Goal: Task Accomplishment & Management: Use online tool/utility

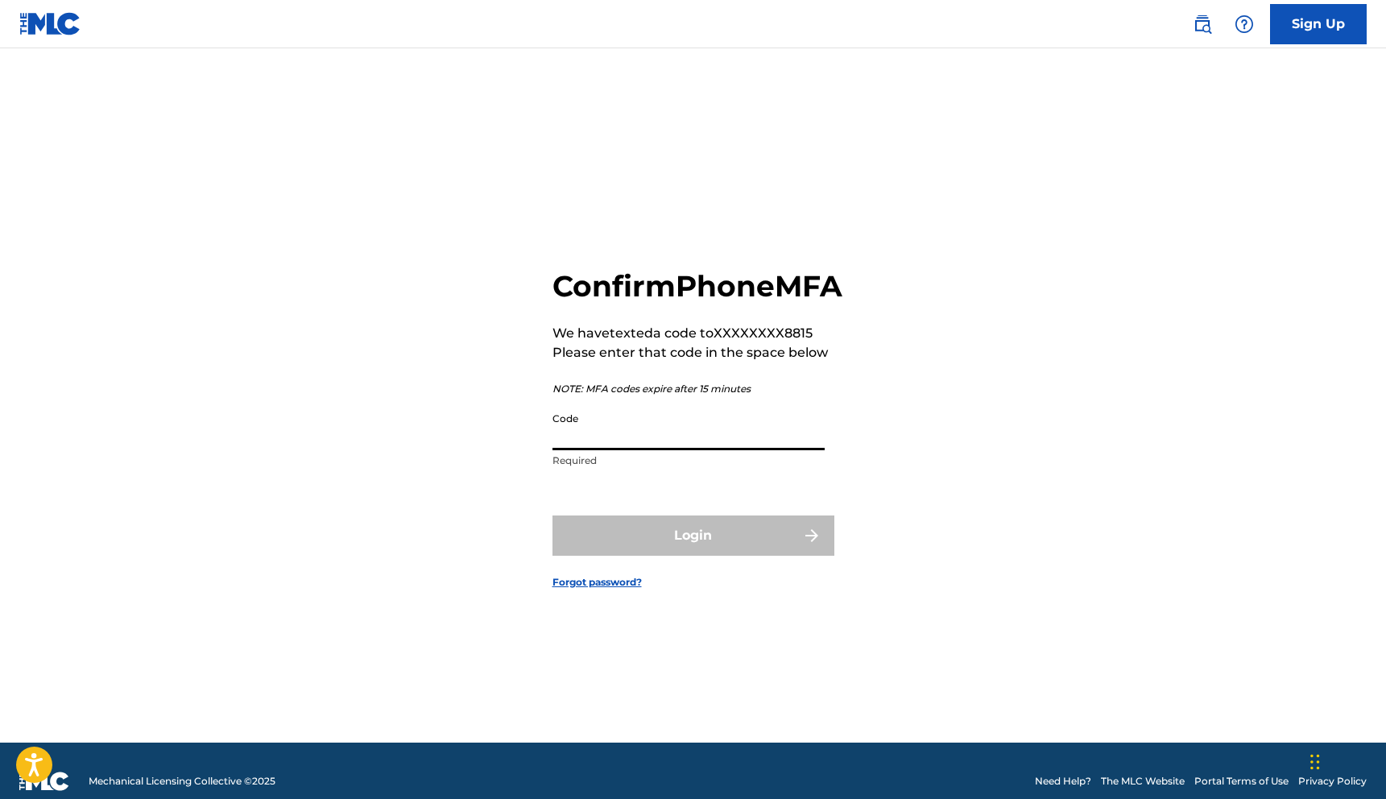
click at [624, 450] on input "Code" at bounding box center [689, 427] width 272 height 46
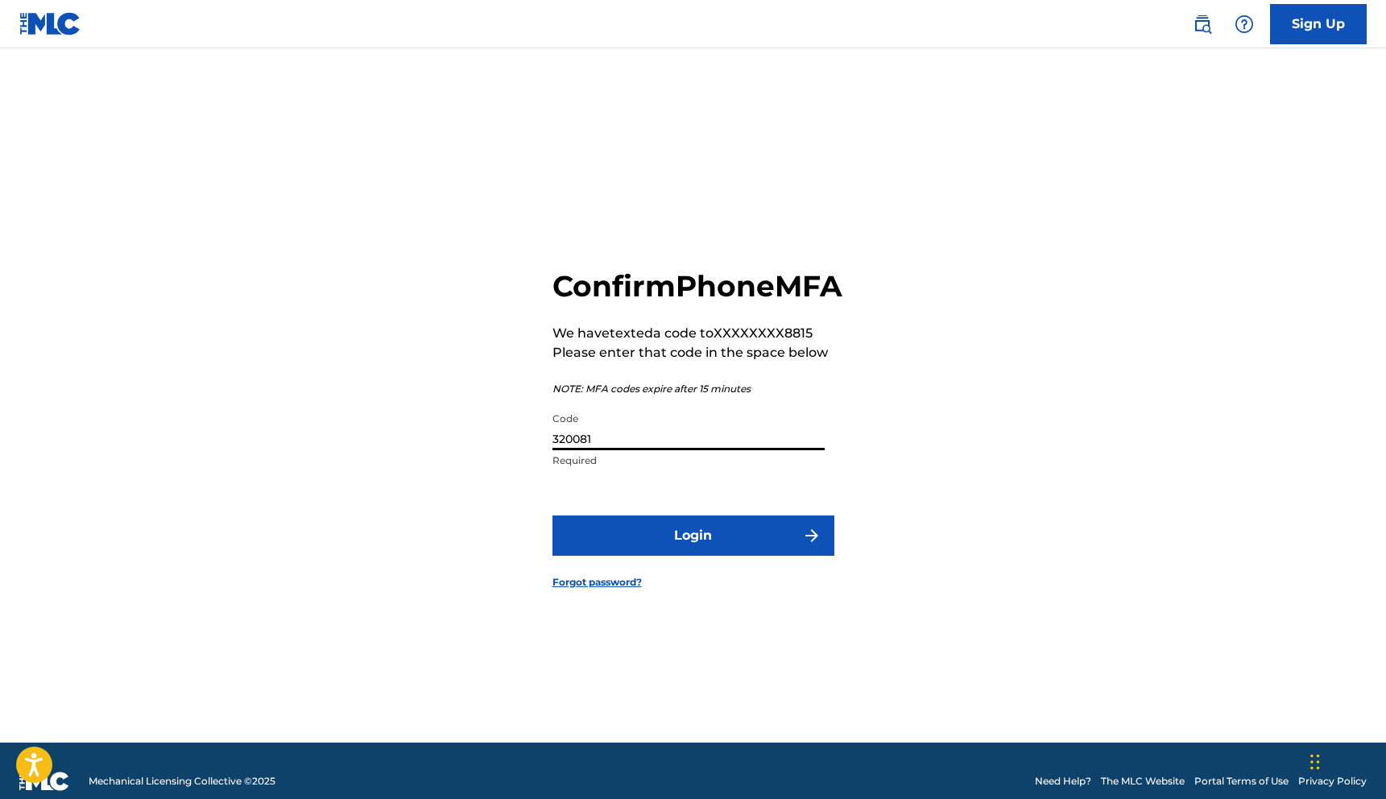
type input "320081"
click at [692, 556] on button "Login" at bounding box center [694, 536] width 282 height 40
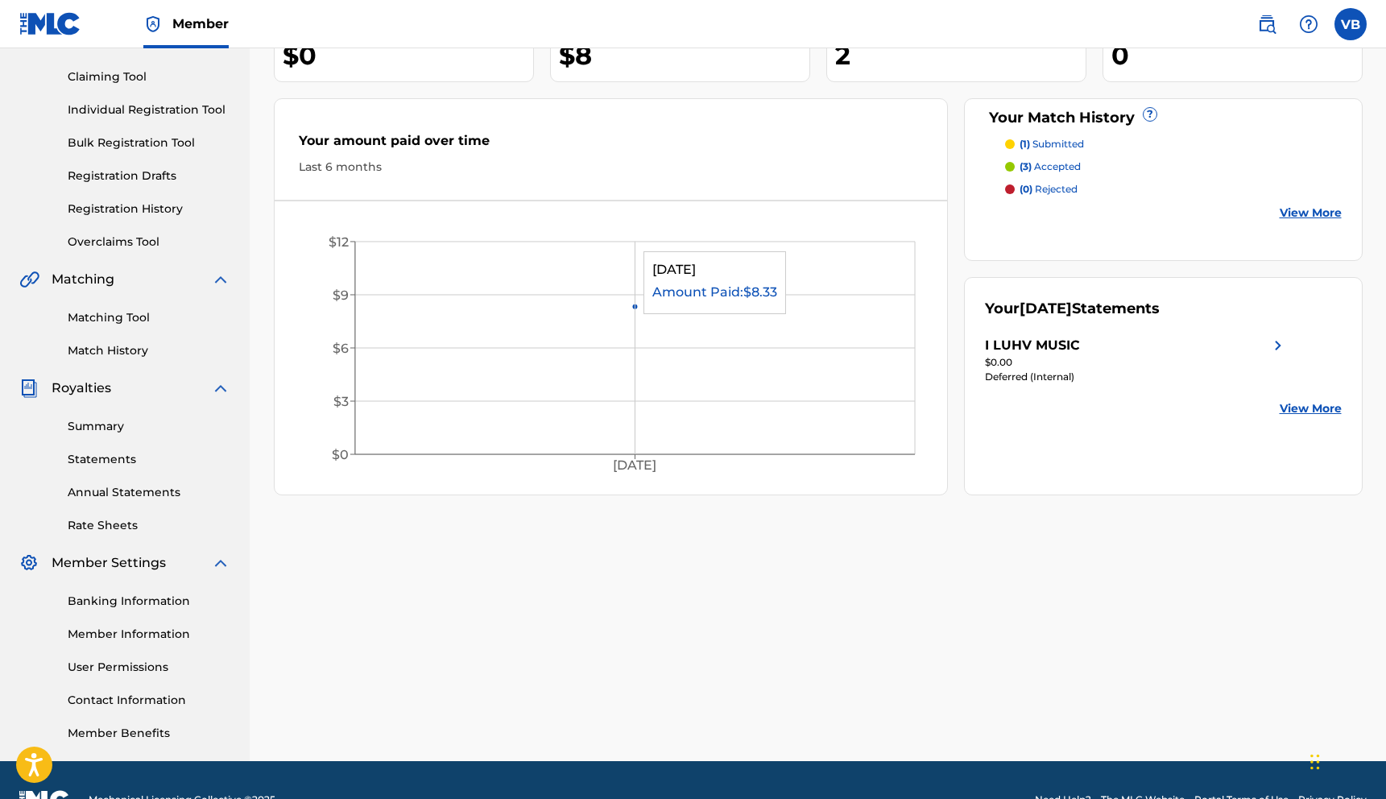
scroll to position [200, 0]
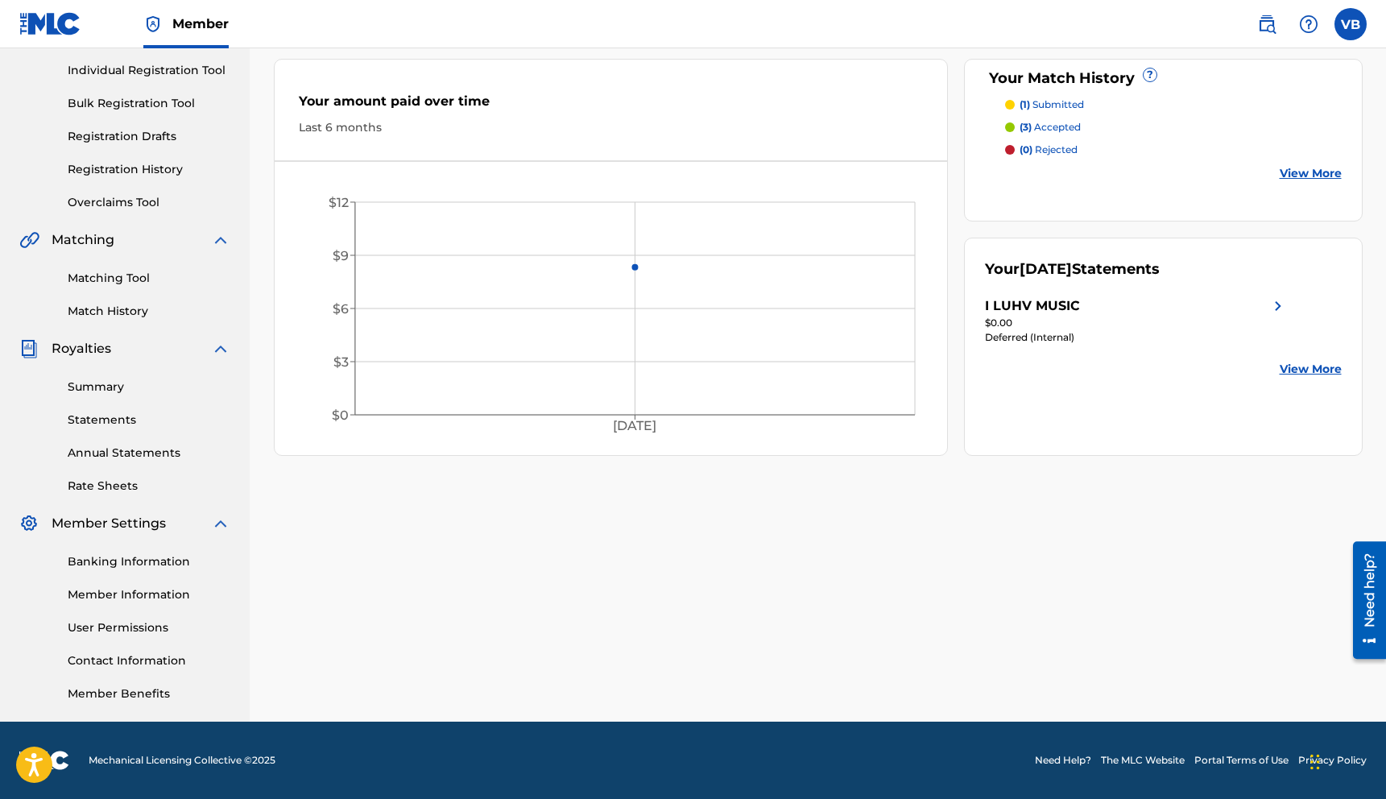
click at [135, 71] on link "Individual Registration Tool" at bounding box center [149, 70] width 163 height 17
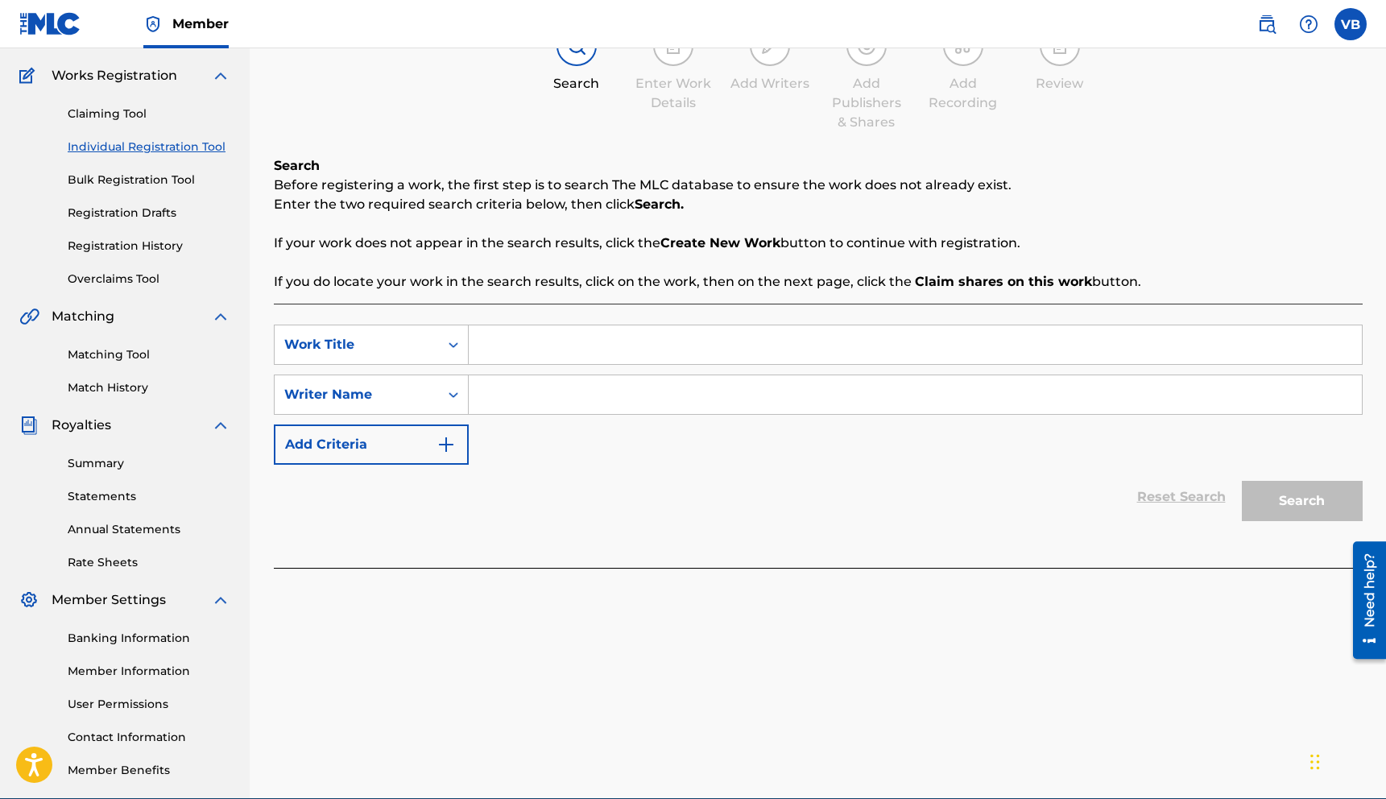
scroll to position [130, 0]
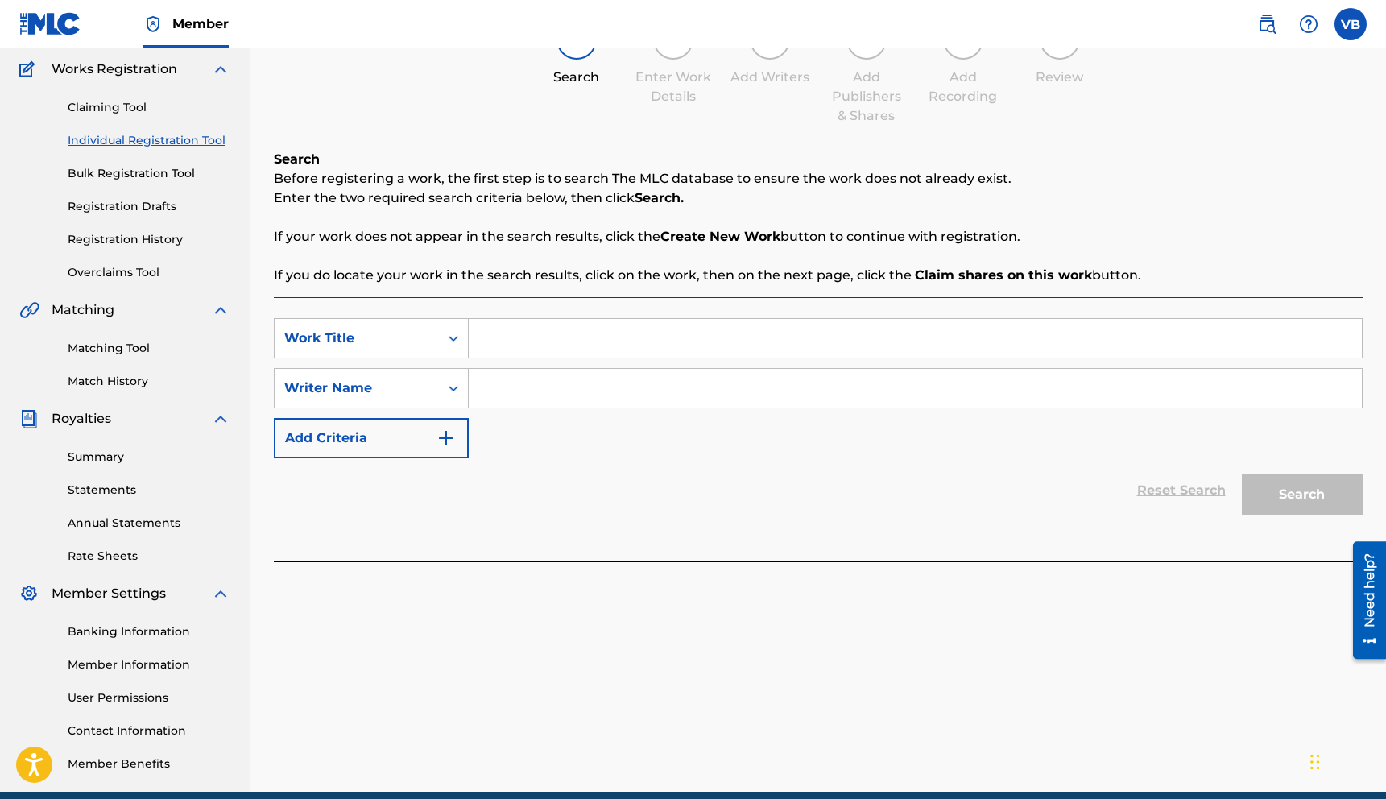
click at [569, 351] on input "Search Form" at bounding box center [915, 338] width 893 height 39
click at [144, 211] on link "Registration Drafts" at bounding box center [149, 206] width 163 height 17
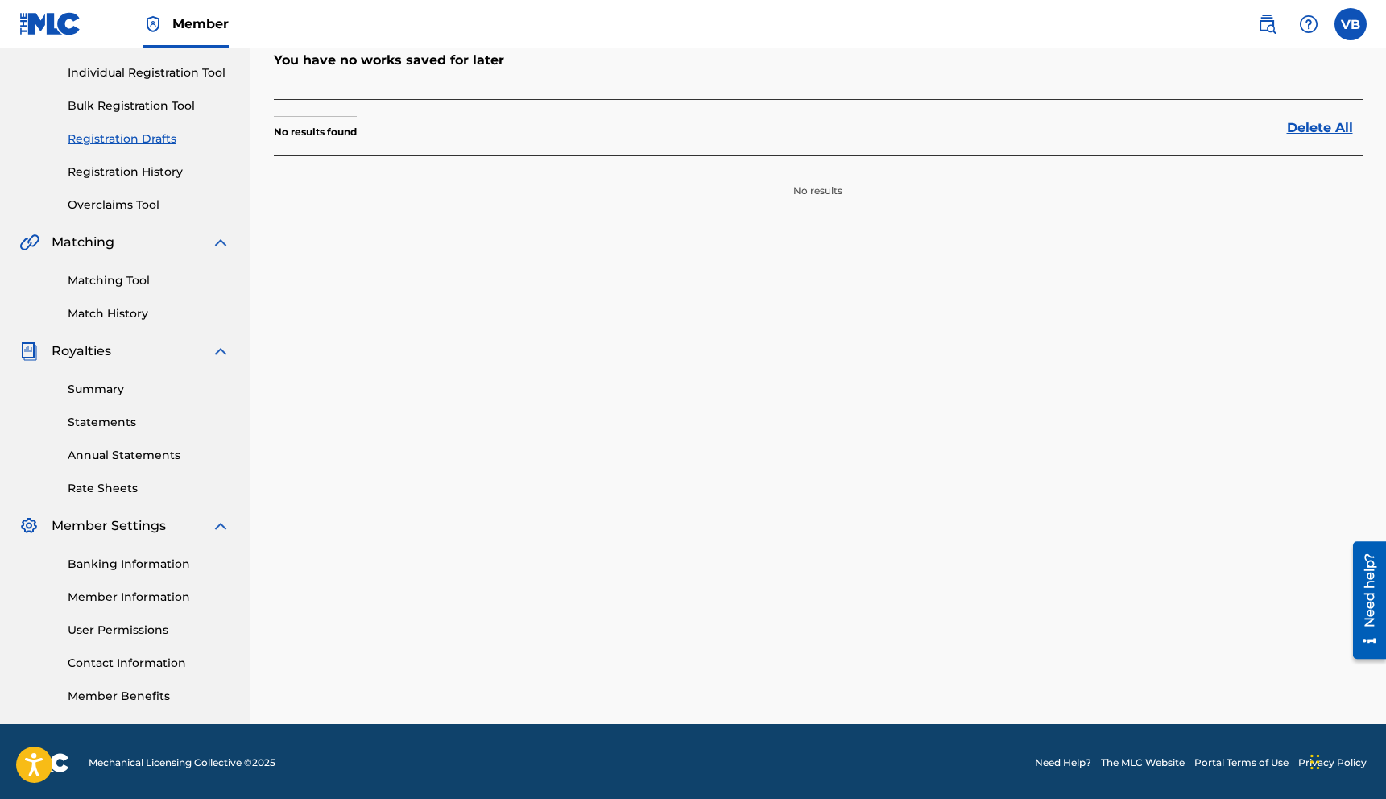
scroll to position [200, 0]
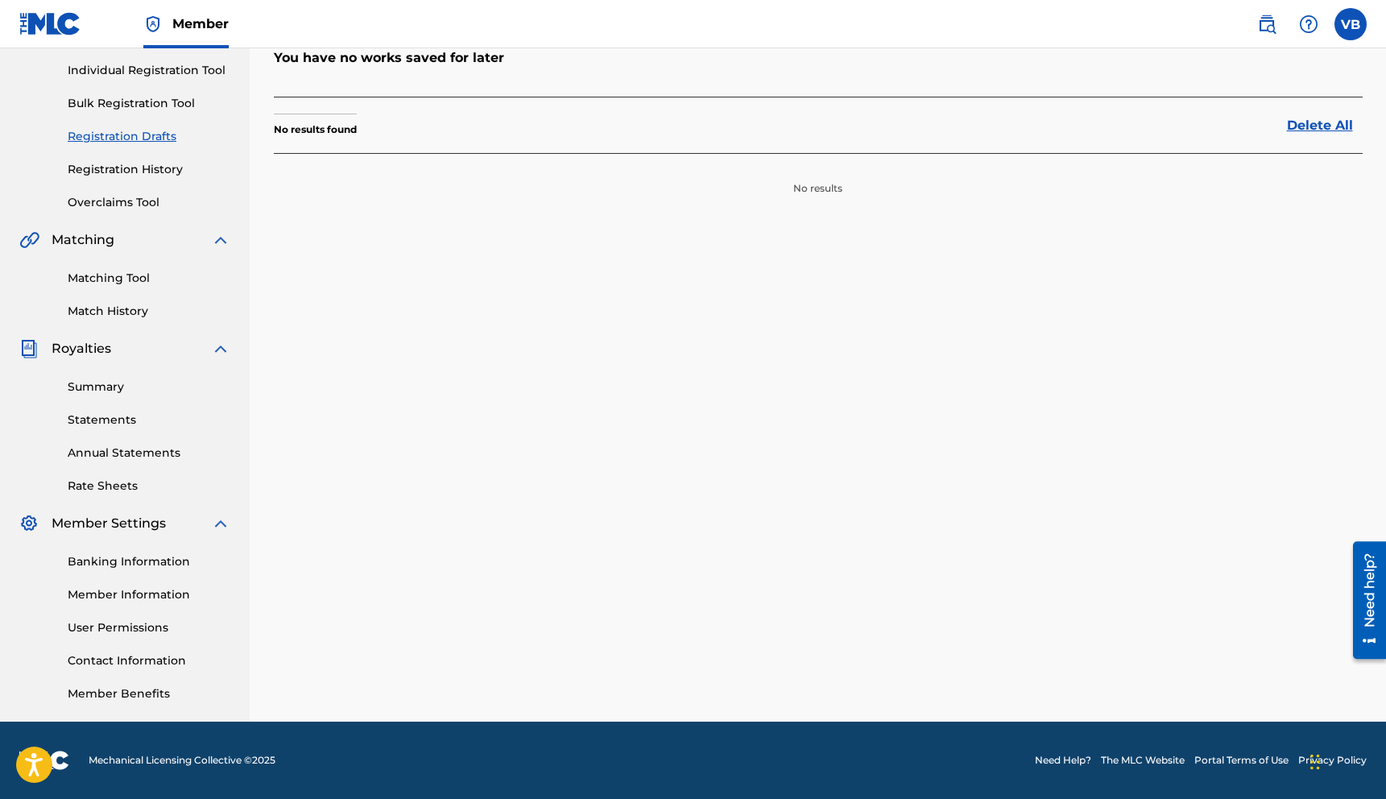
click at [115, 395] on link "Summary" at bounding box center [149, 387] width 163 height 17
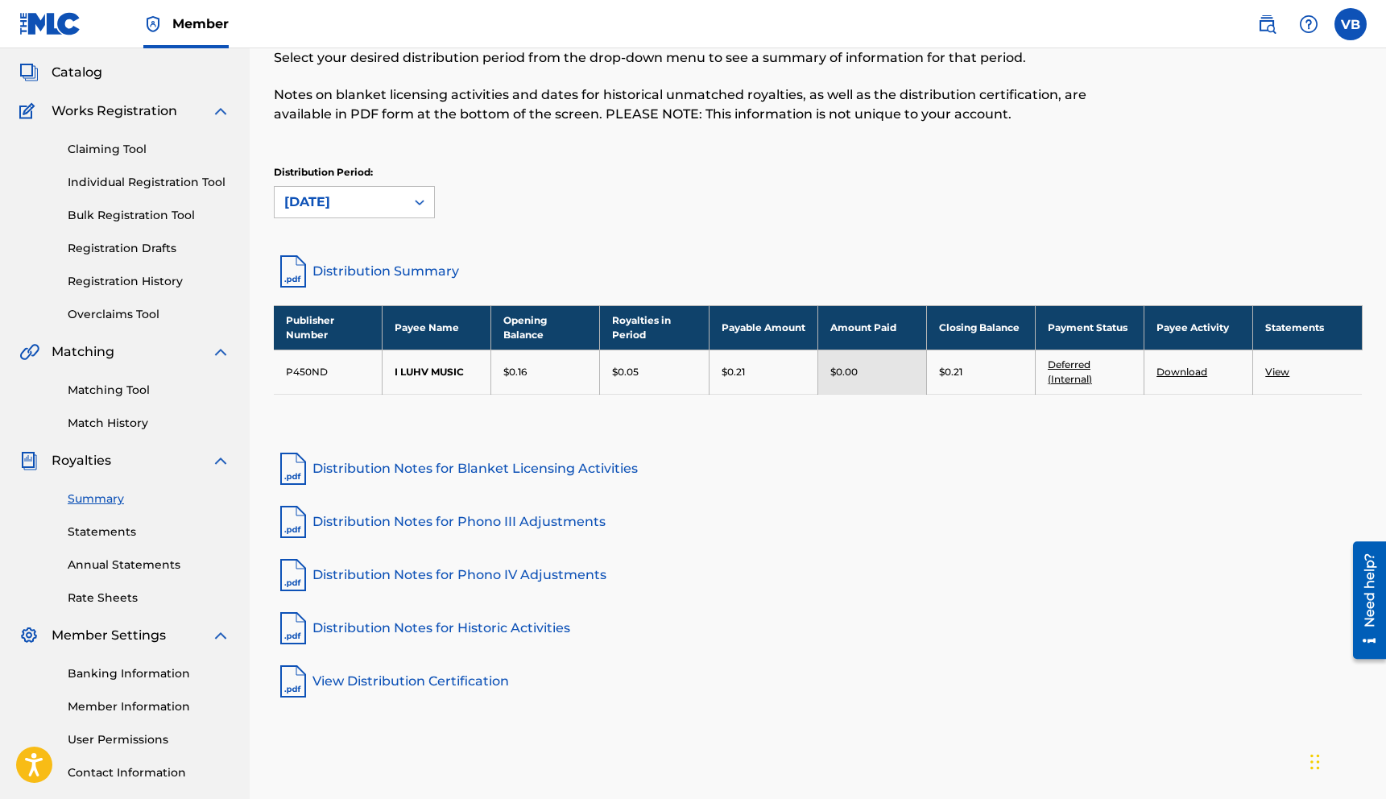
scroll to position [32, 0]
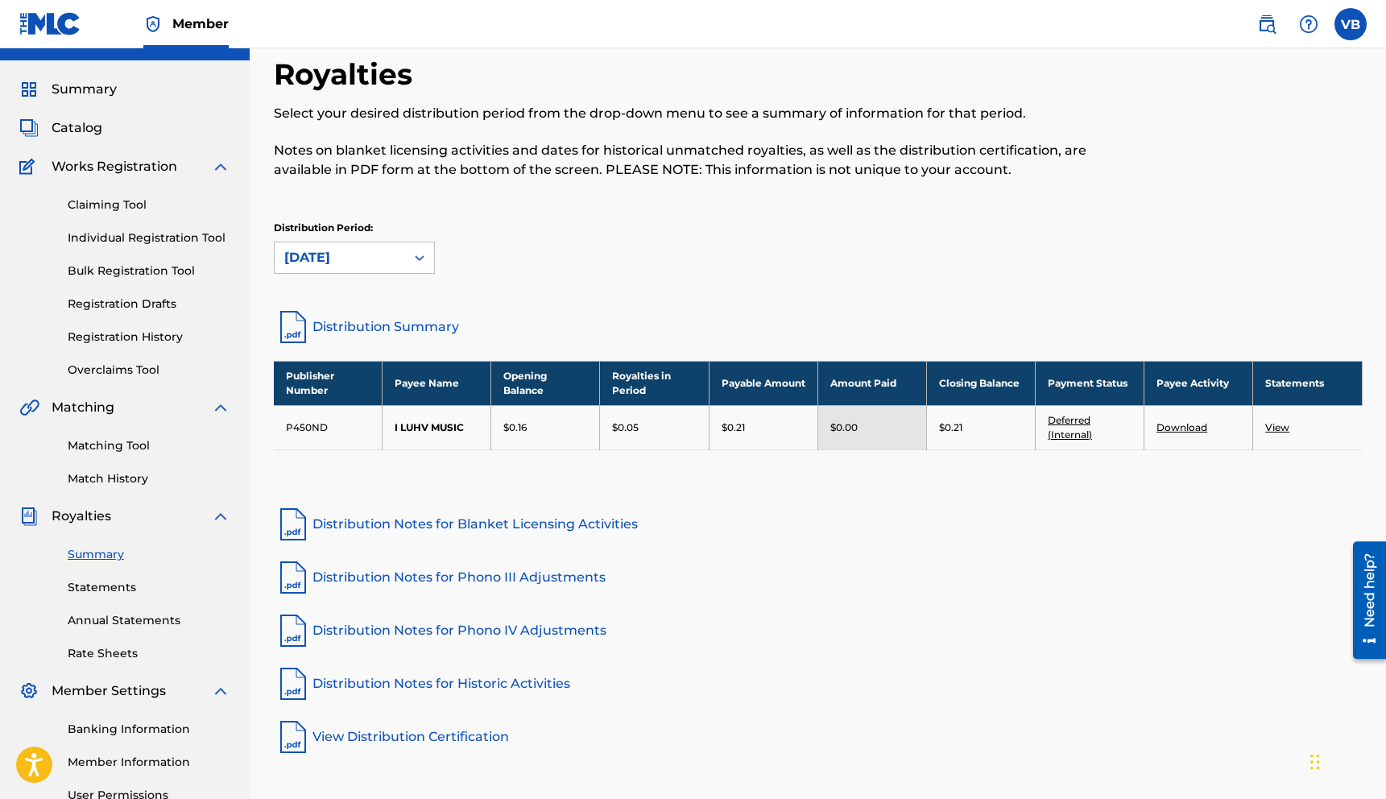
click at [94, 125] on span "Catalog" at bounding box center [77, 127] width 51 height 19
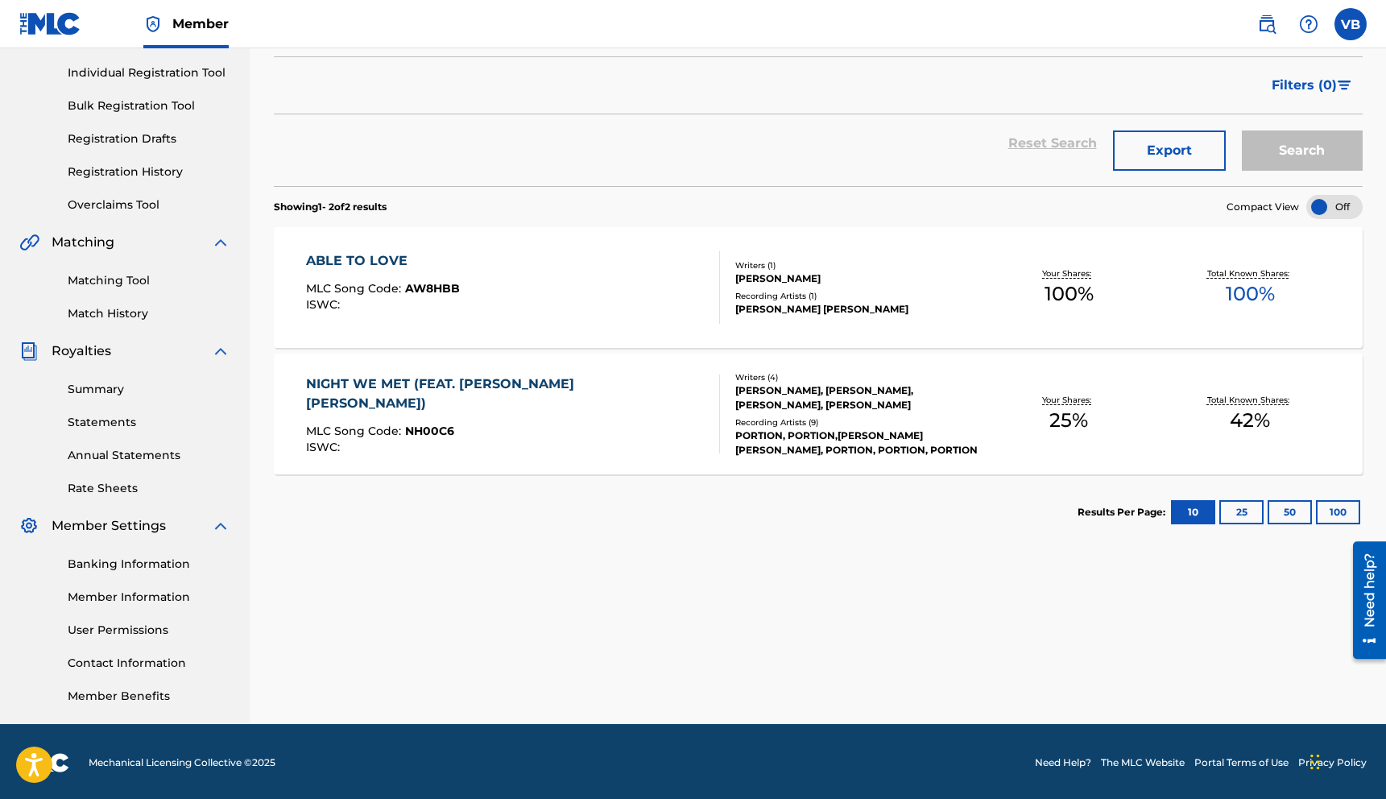
scroll to position [194, 0]
